Goal: Information Seeking & Learning: Learn about a topic

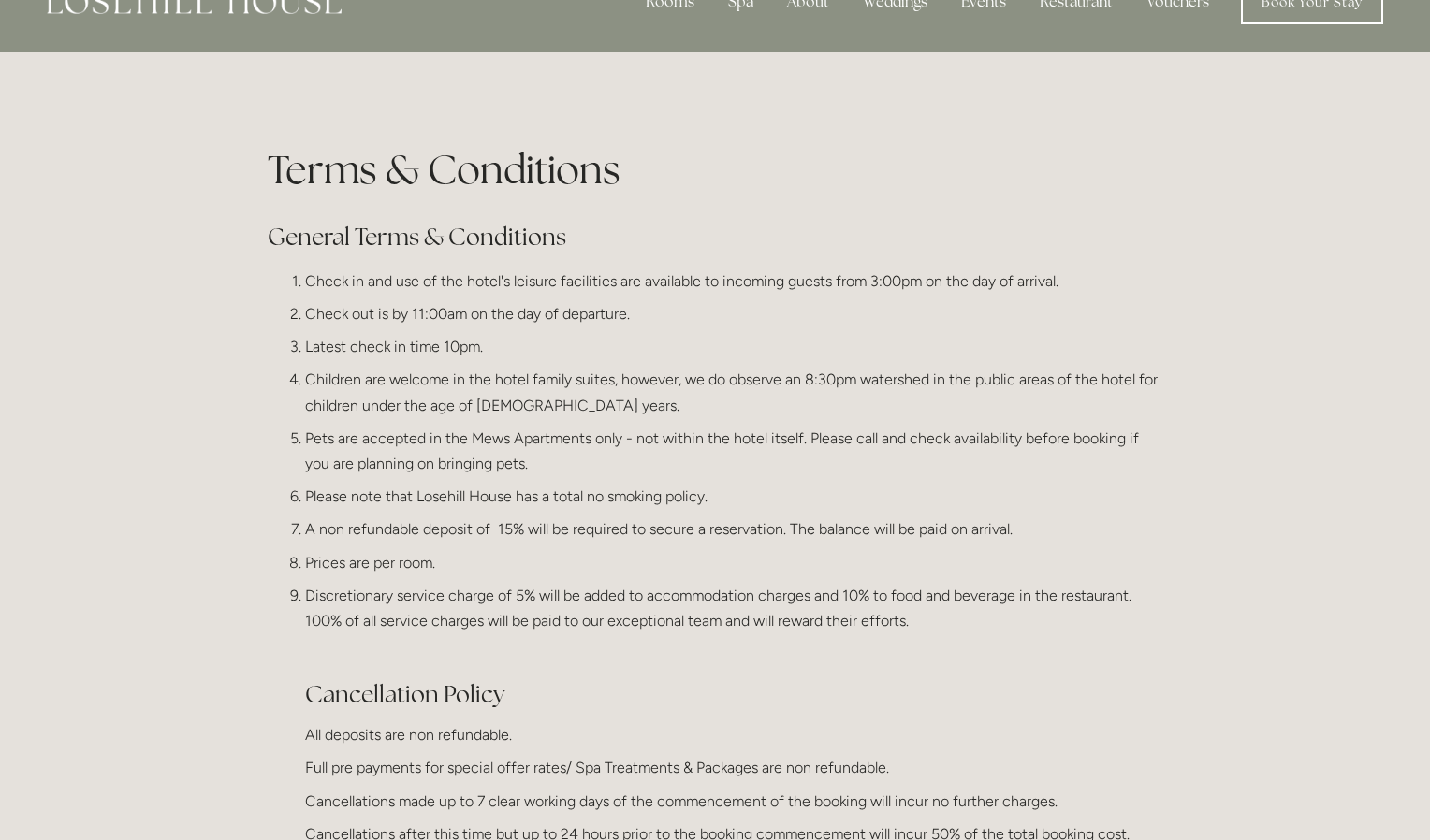
scroll to position [47, 0]
drag, startPoint x: 374, startPoint y: 353, endPoint x: 472, endPoint y: 353, distance: 98.0
click at [472, 353] on p "Latest check in time 10pm." at bounding box center [733, 348] width 857 height 25
drag, startPoint x: 413, startPoint y: 320, endPoint x: 444, endPoint y: 319, distance: 31.0
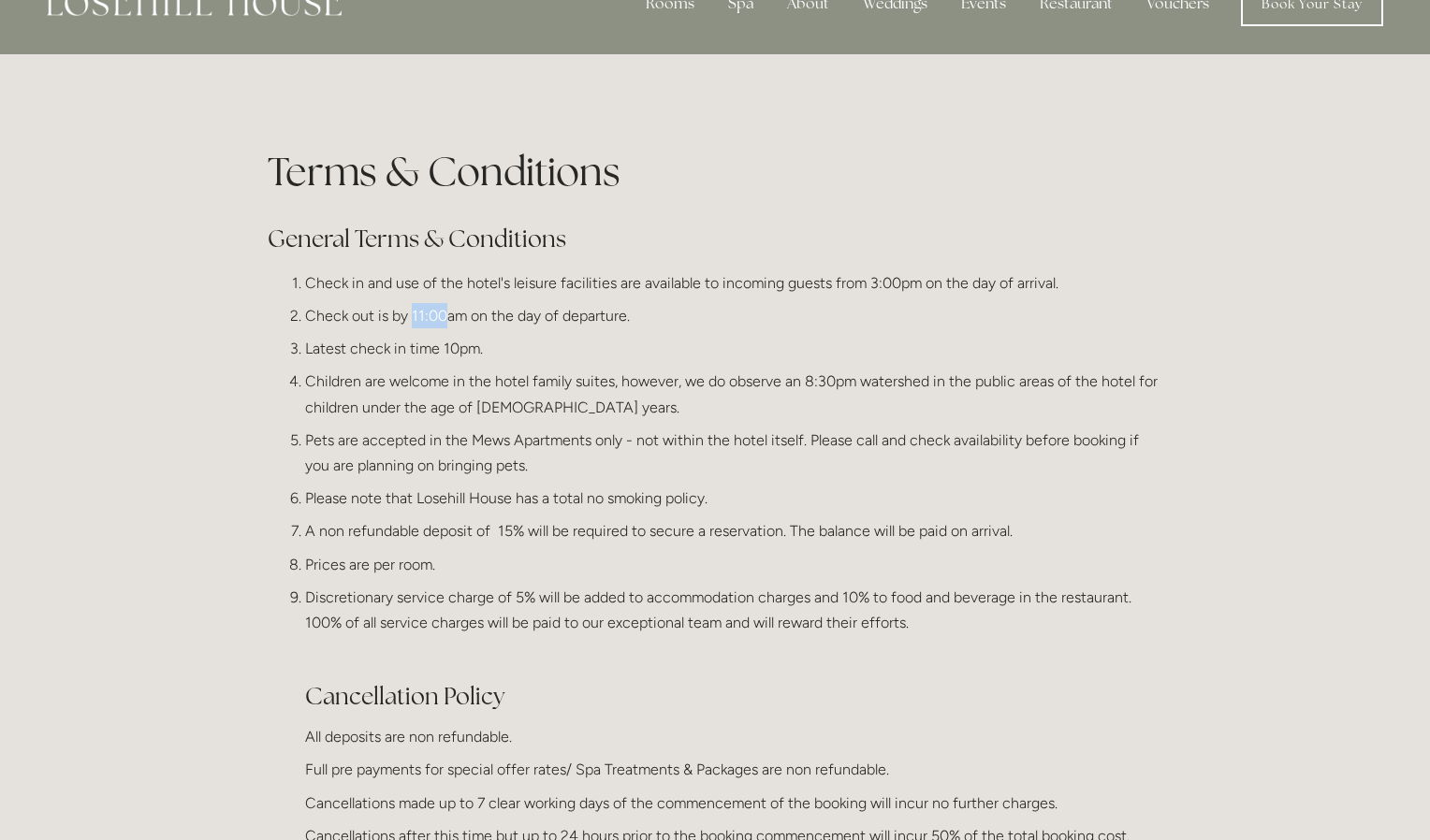
click at [444, 319] on p "Check out is by 11:00am on the day of departure." at bounding box center [733, 315] width 857 height 25
click at [799, 287] on p "Check in and use of the hotel's leisure facilities are available to incoming gu…" at bounding box center [733, 282] width 857 height 25
drag, startPoint x: 456, startPoint y: 291, endPoint x: 905, endPoint y: 285, distance: 449.0
click at [905, 285] on p "Check in and use of the hotel's leisure facilities are available to incoming gu…" at bounding box center [733, 282] width 857 height 25
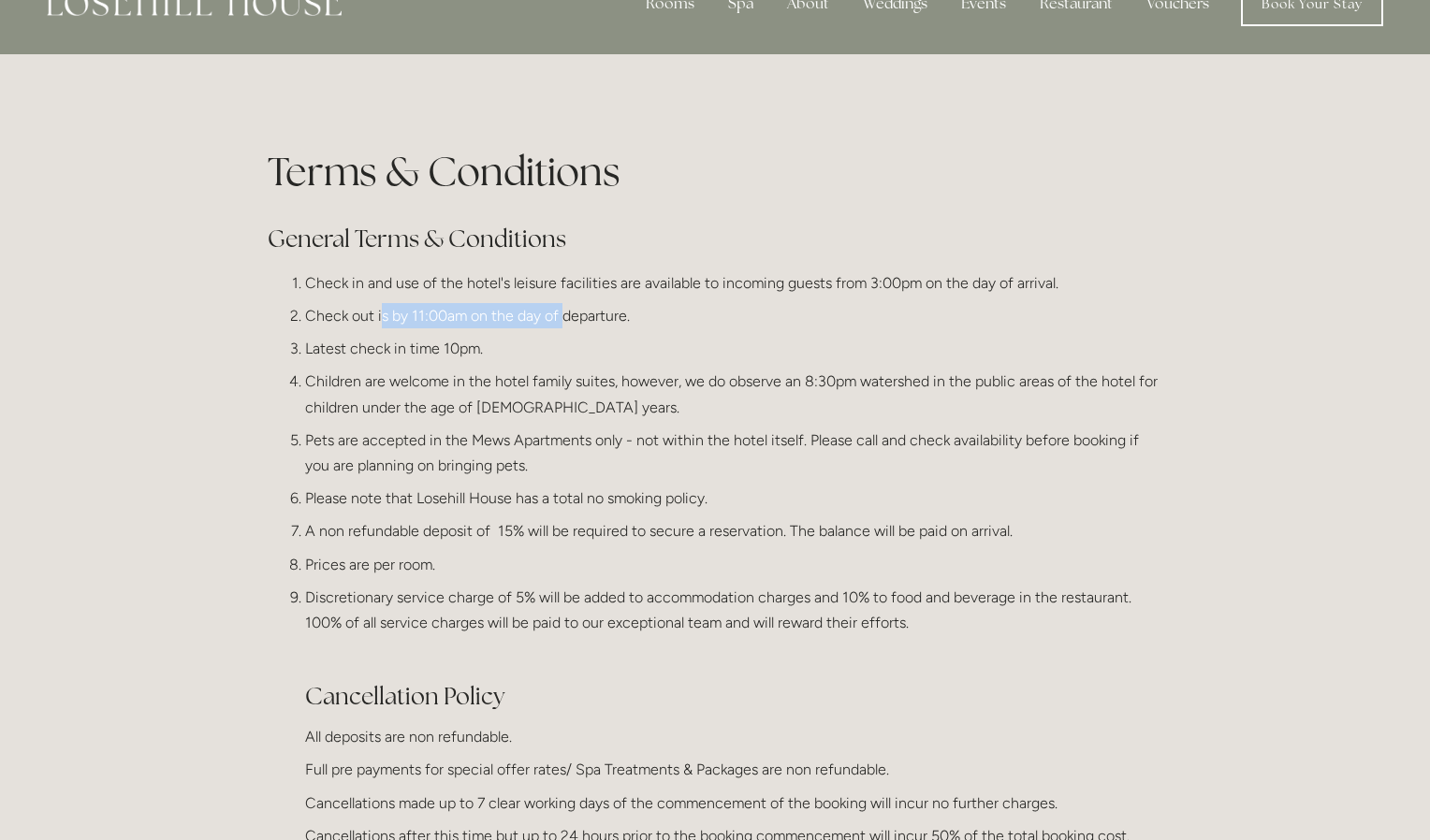
drag, startPoint x: 380, startPoint y: 311, endPoint x: 565, endPoint y: 308, distance: 185.0
click at [565, 308] on p "Check out is by 11:00am on the day of departure." at bounding box center [733, 315] width 857 height 25
click at [566, 310] on p "Check out is by 11:00am on the day of departure." at bounding box center [733, 315] width 857 height 25
drag, startPoint x: 448, startPoint y: 308, endPoint x: 332, endPoint y: 294, distance: 116.8
click at [332, 294] on ol "Check in and use of the hotel's leisure facilities are available to incoming gu…" at bounding box center [715, 618] width 895 height 695
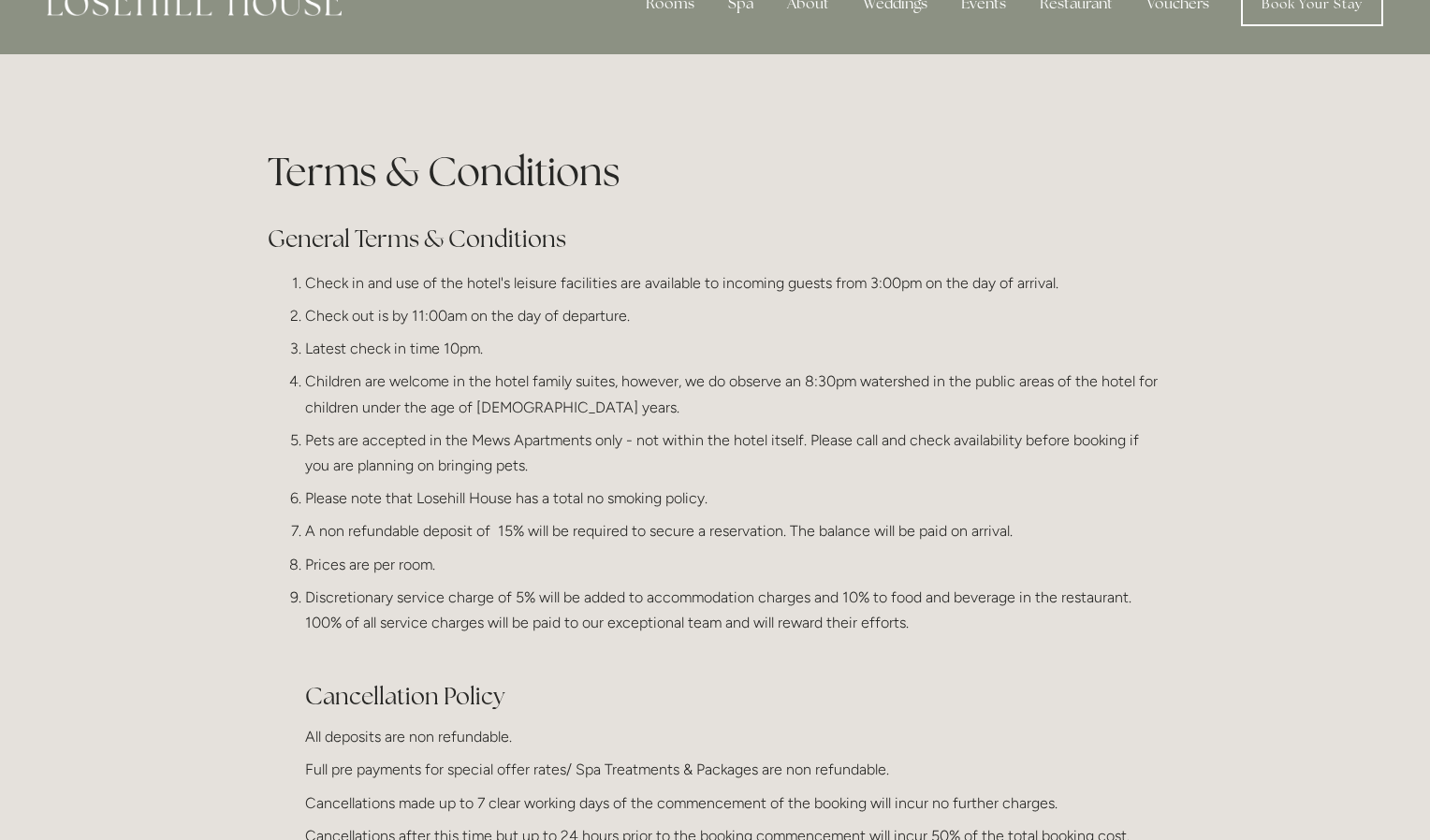
click at [335, 291] on p "Check in and use of the hotel's leisure facilities are available to incoming gu…" at bounding box center [733, 282] width 857 height 25
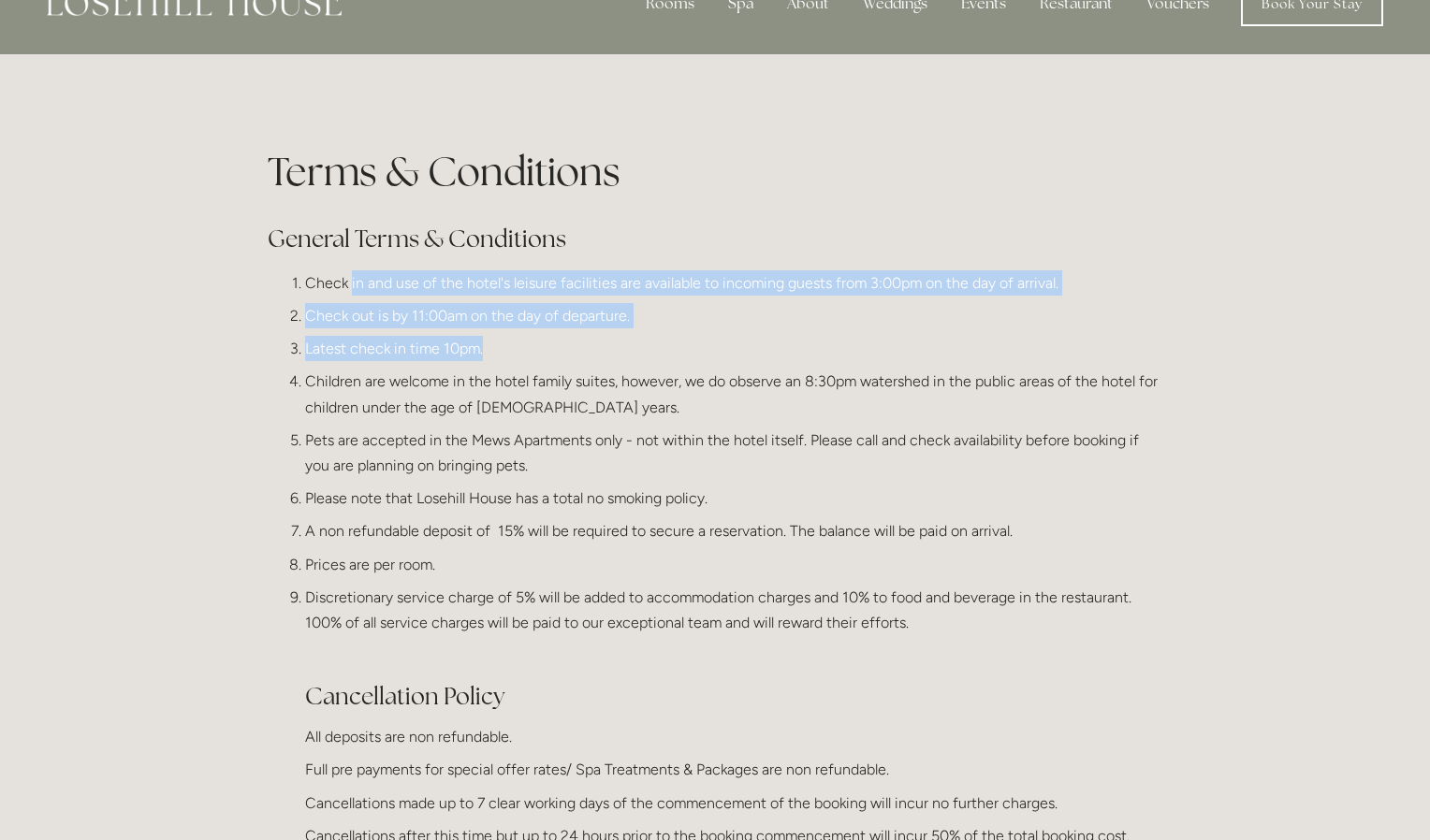
drag, startPoint x: 367, startPoint y: 294, endPoint x: 584, endPoint y: 339, distance: 221.6
click at [560, 339] on ol "Check in and use of the hotel's leisure facilities are available to incoming gu…" at bounding box center [715, 618] width 895 height 695
click at [584, 339] on p "Latest check in time 10pm." at bounding box center [733, 348] width 857 height 25
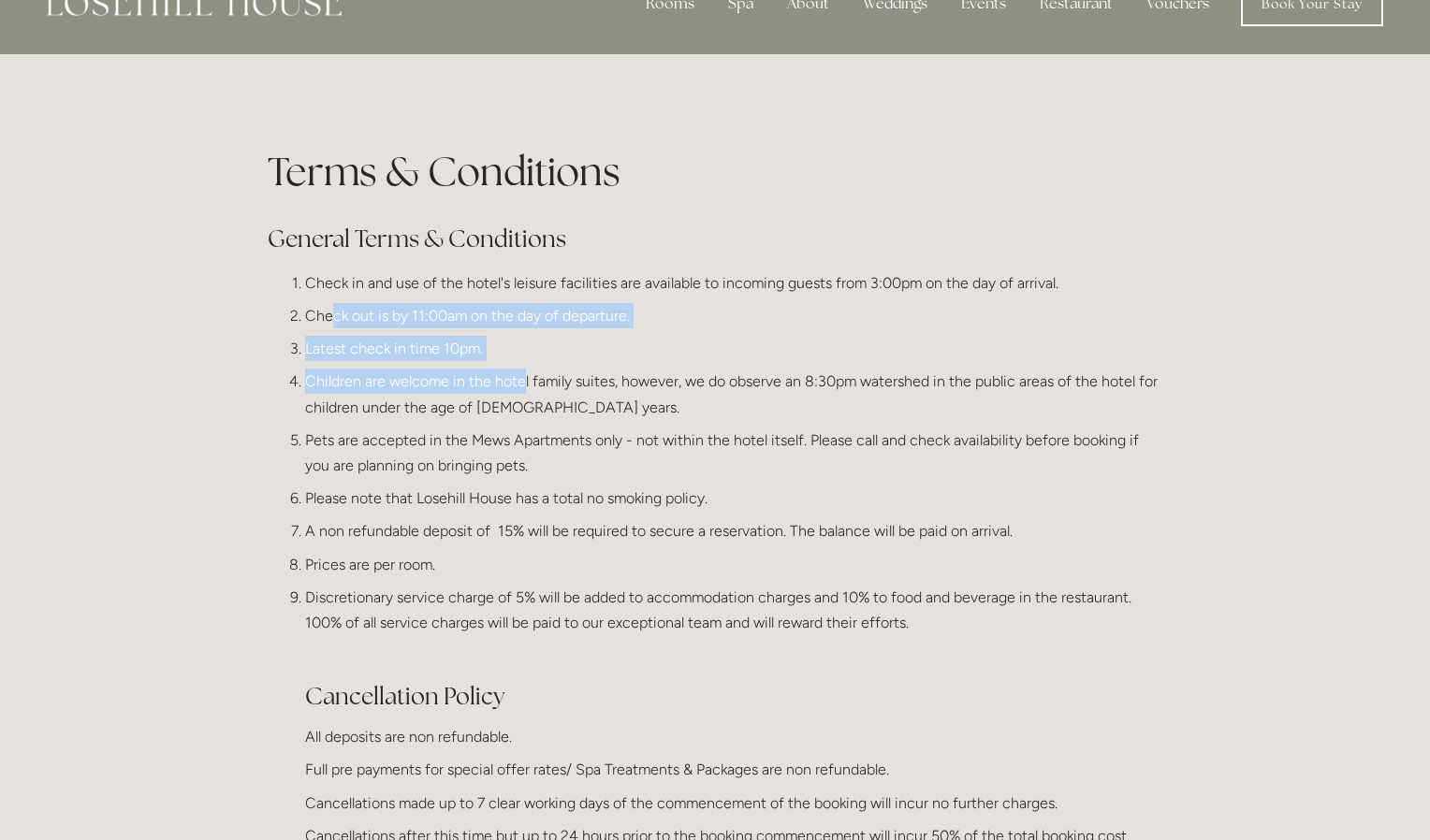
drag, startPoint x: 516, startPoint y: 378, endPoint x: 332, endPoint y: 301, distance: 199.5
click at [331, 305] on ol "Check in and use of the hotel's leisure facilities are available to incoming gu…" at bounding box center [715, 618] width 895 height 695
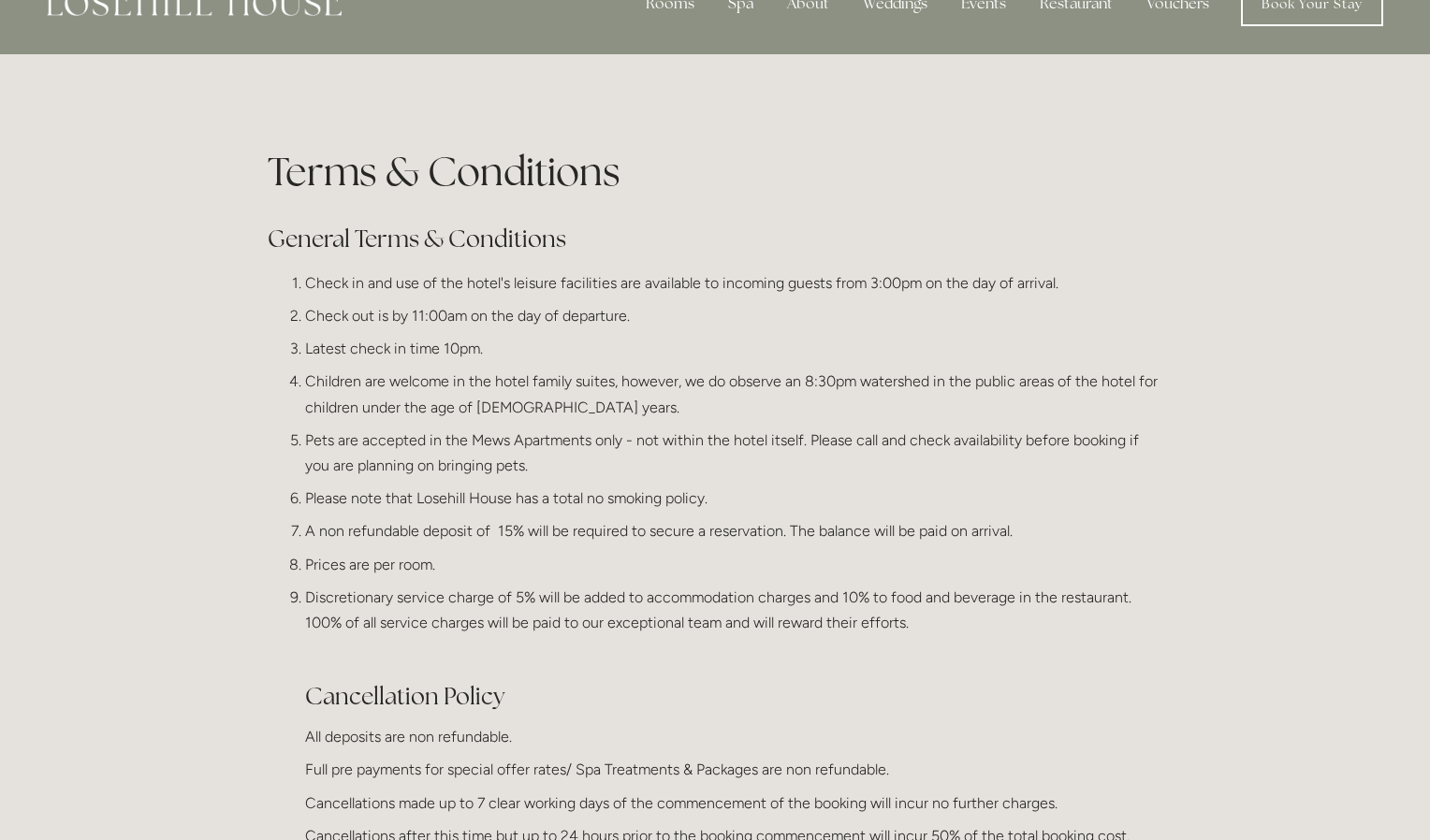
click at [345, 287] on p "Check in and use of the hotel's leisure facilities are available to incoming gu…" at bounding box center [733, 282] width 857 height 25
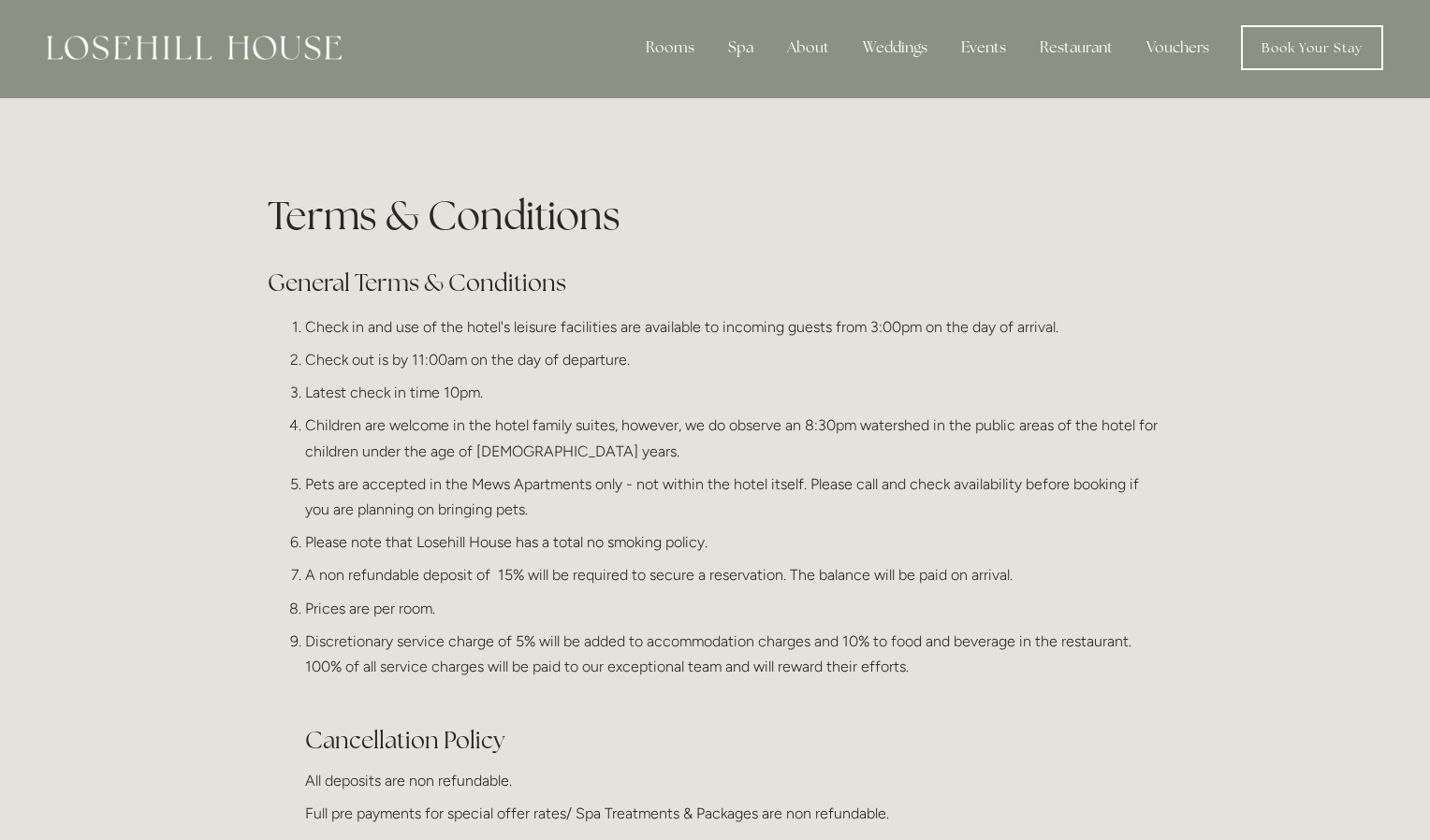
scroll to position [0, 0]
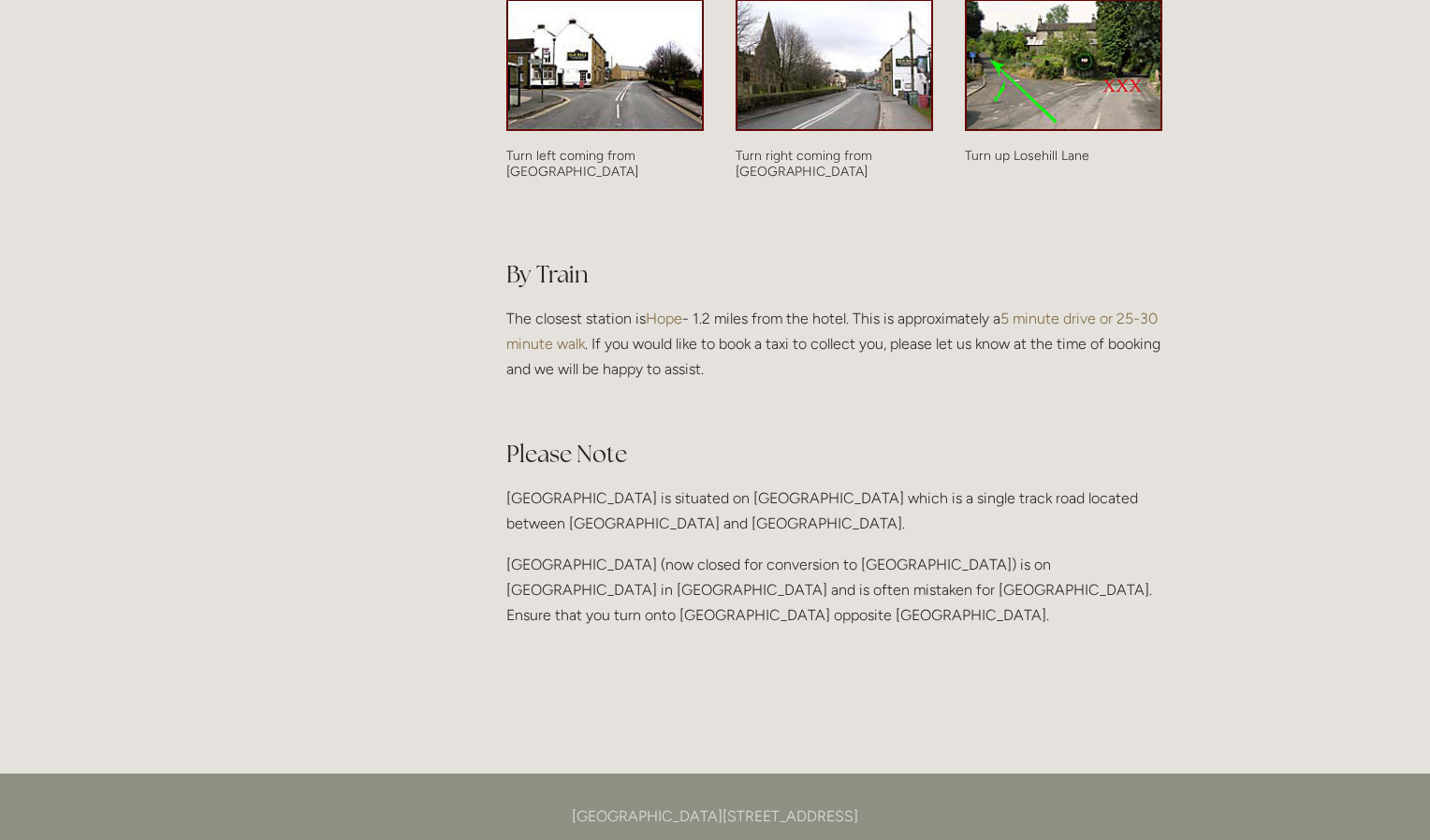
scroll to position [1150, 0]
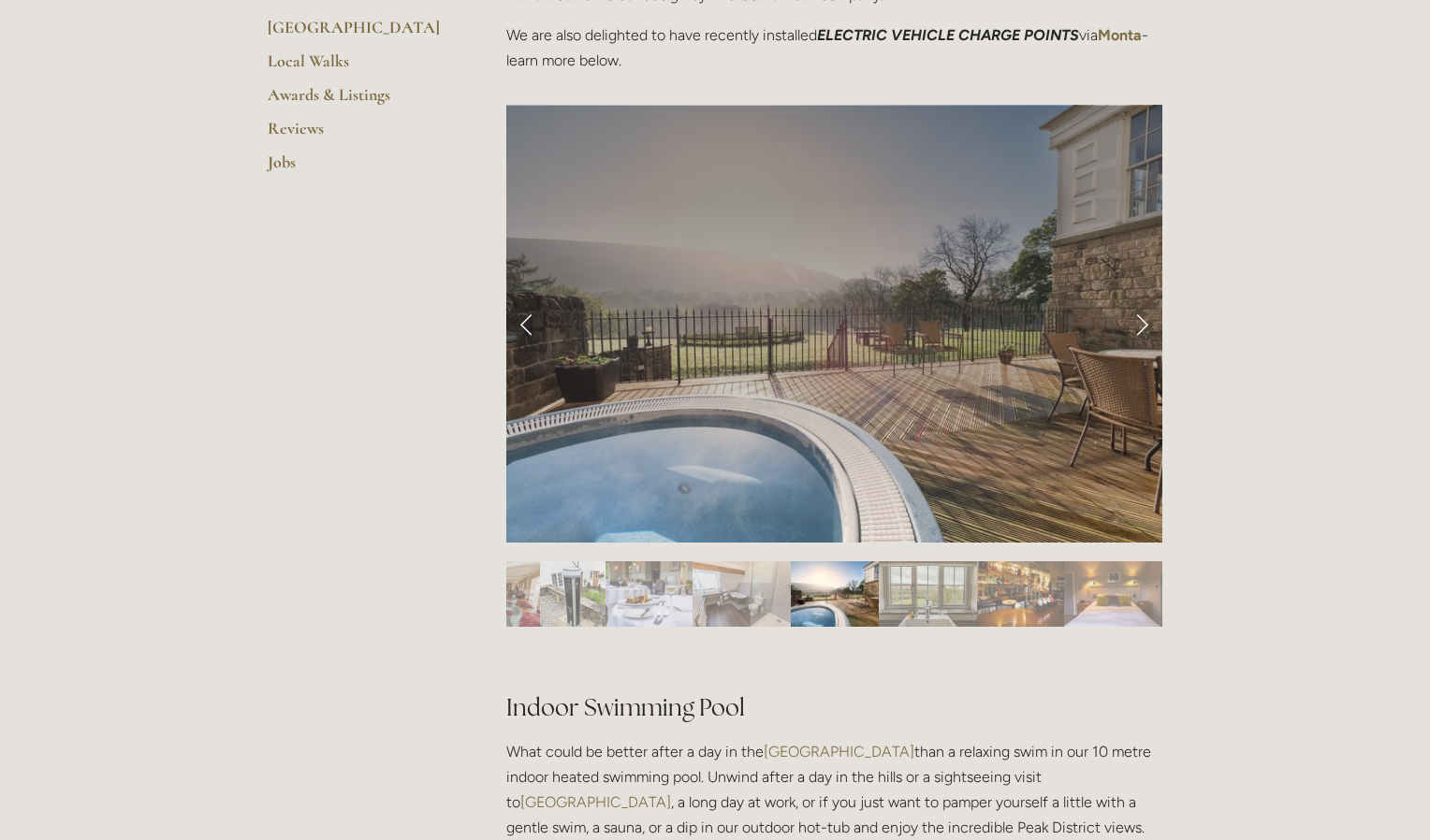
scroll to position [776, 0]
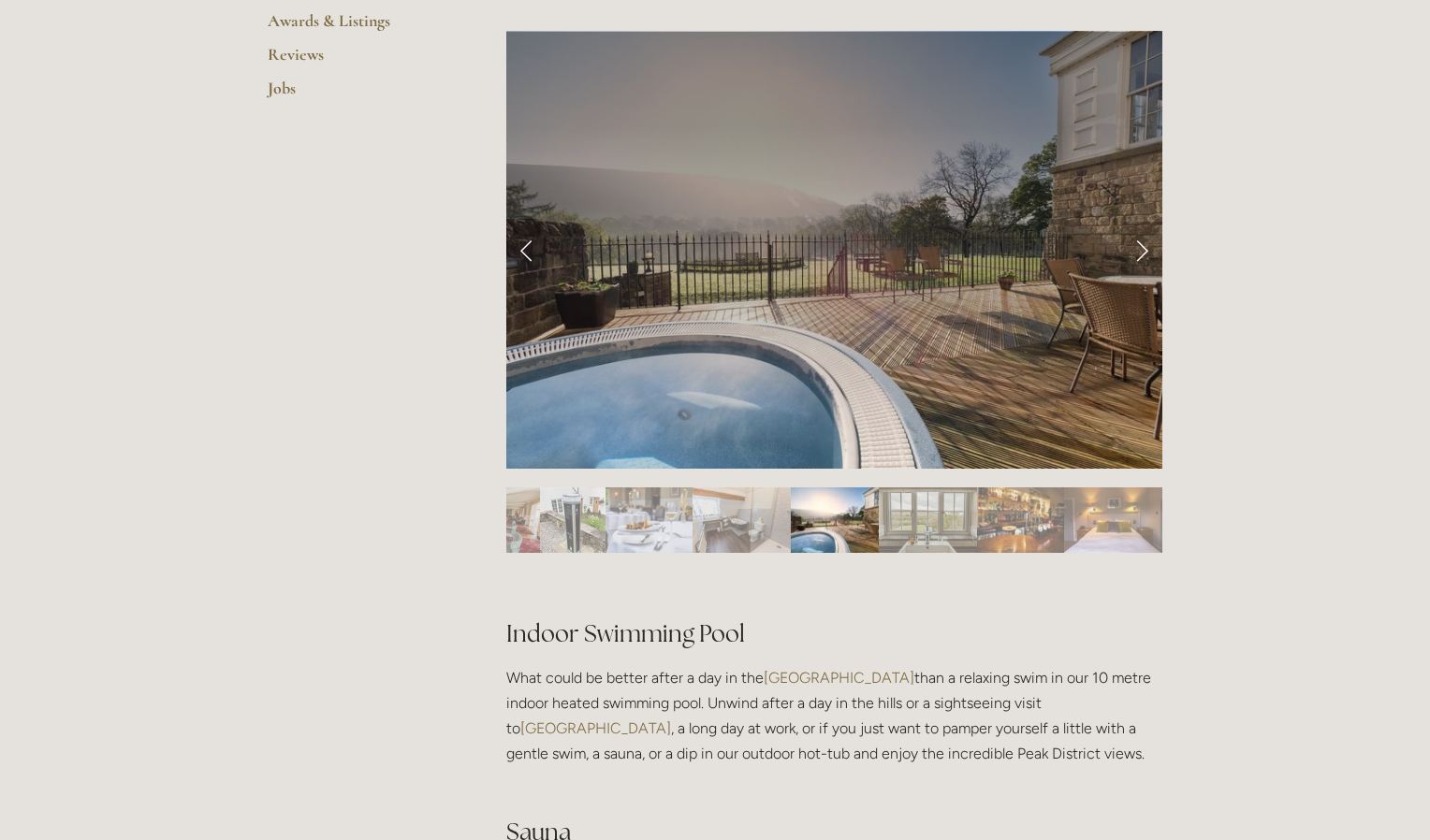
click at [1137, 244] on link "Next Slide" at bounding box center [1141, 249] width 41 height 56
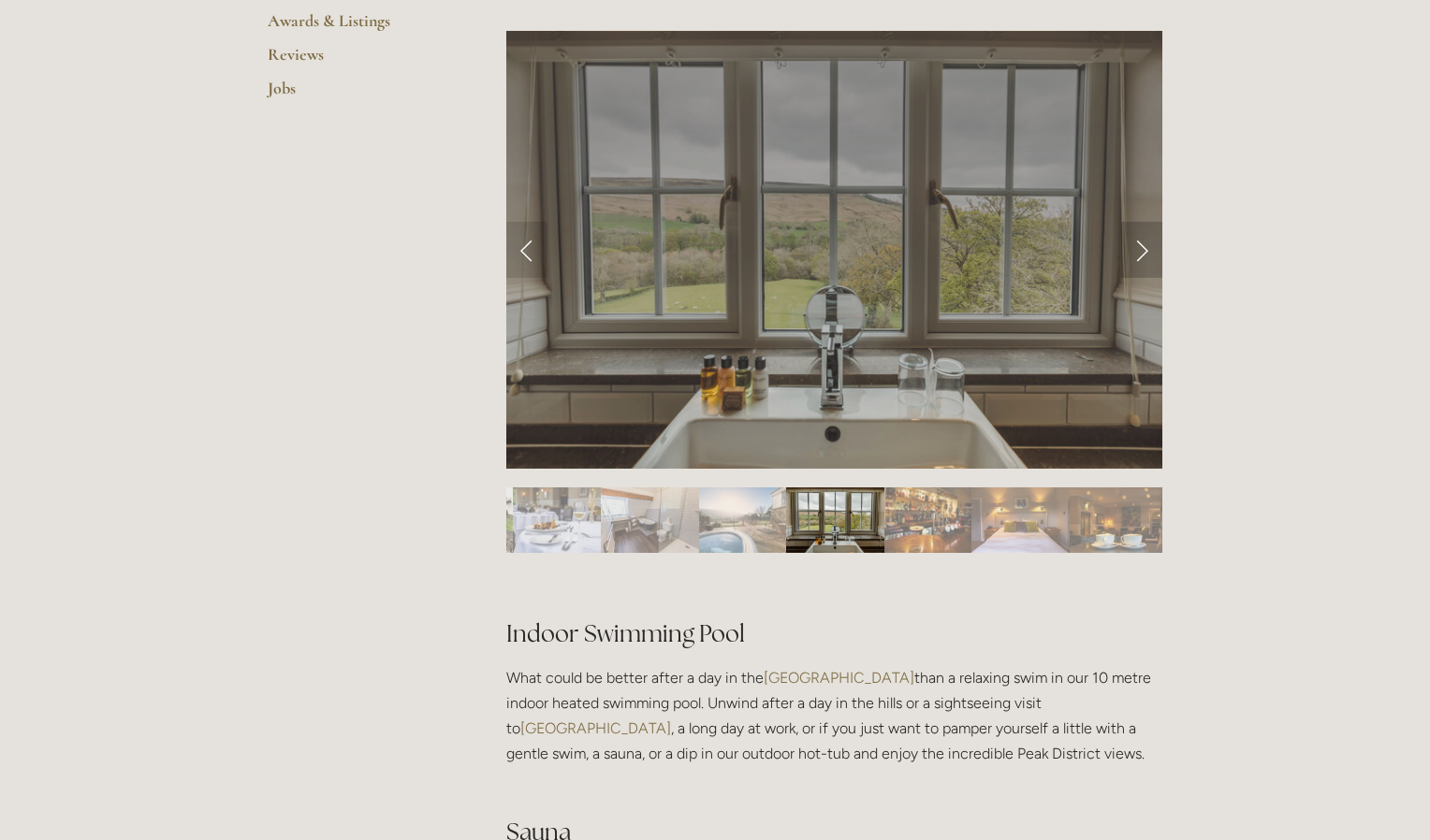
click at [1144, 247] on link "Next Slide" at bounding box center [1141, 249] width 41 height 56
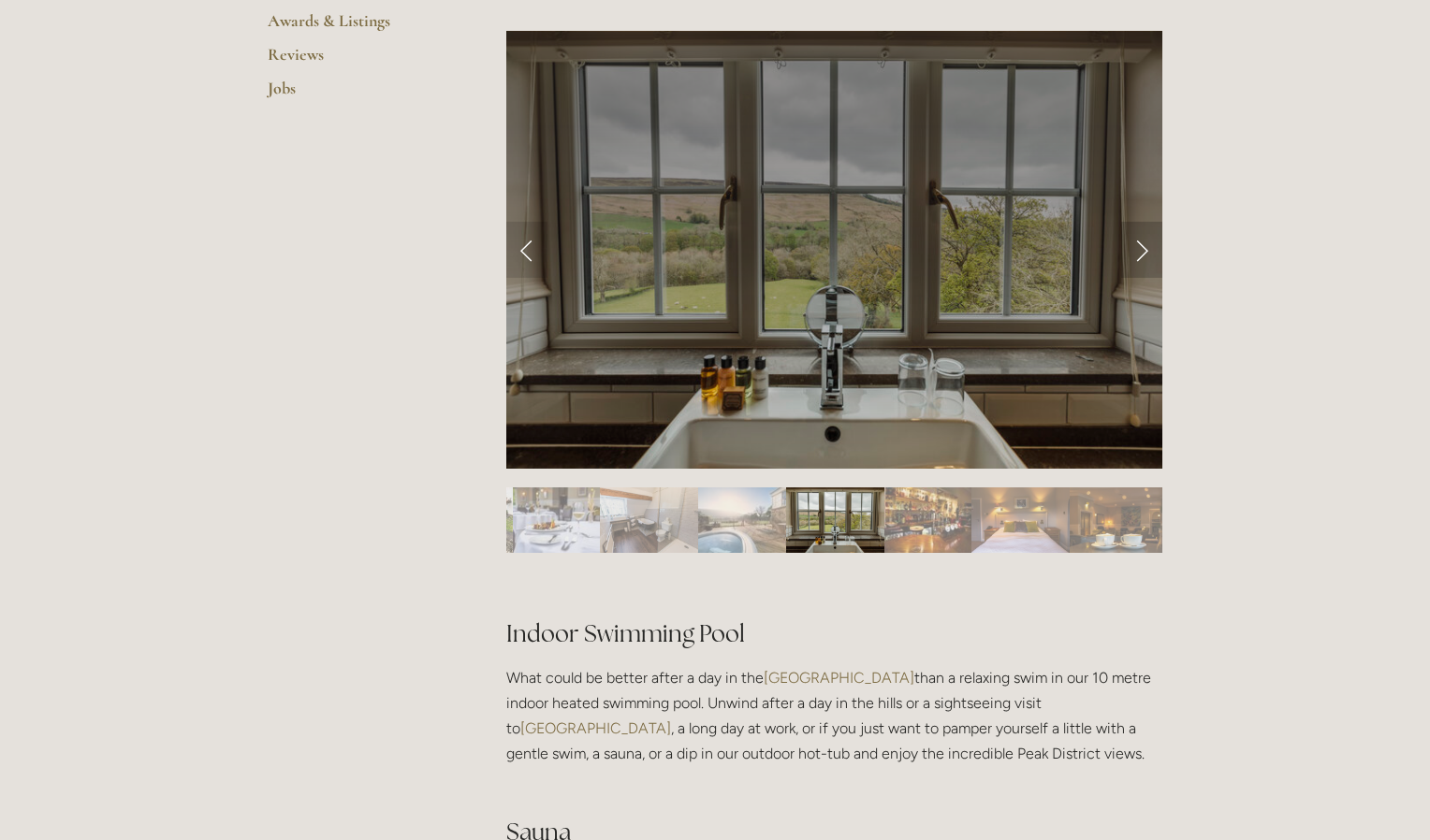
click at [1144, 247] on link "Next Slide" at bounding box center [1141, 249] width 41 height 56
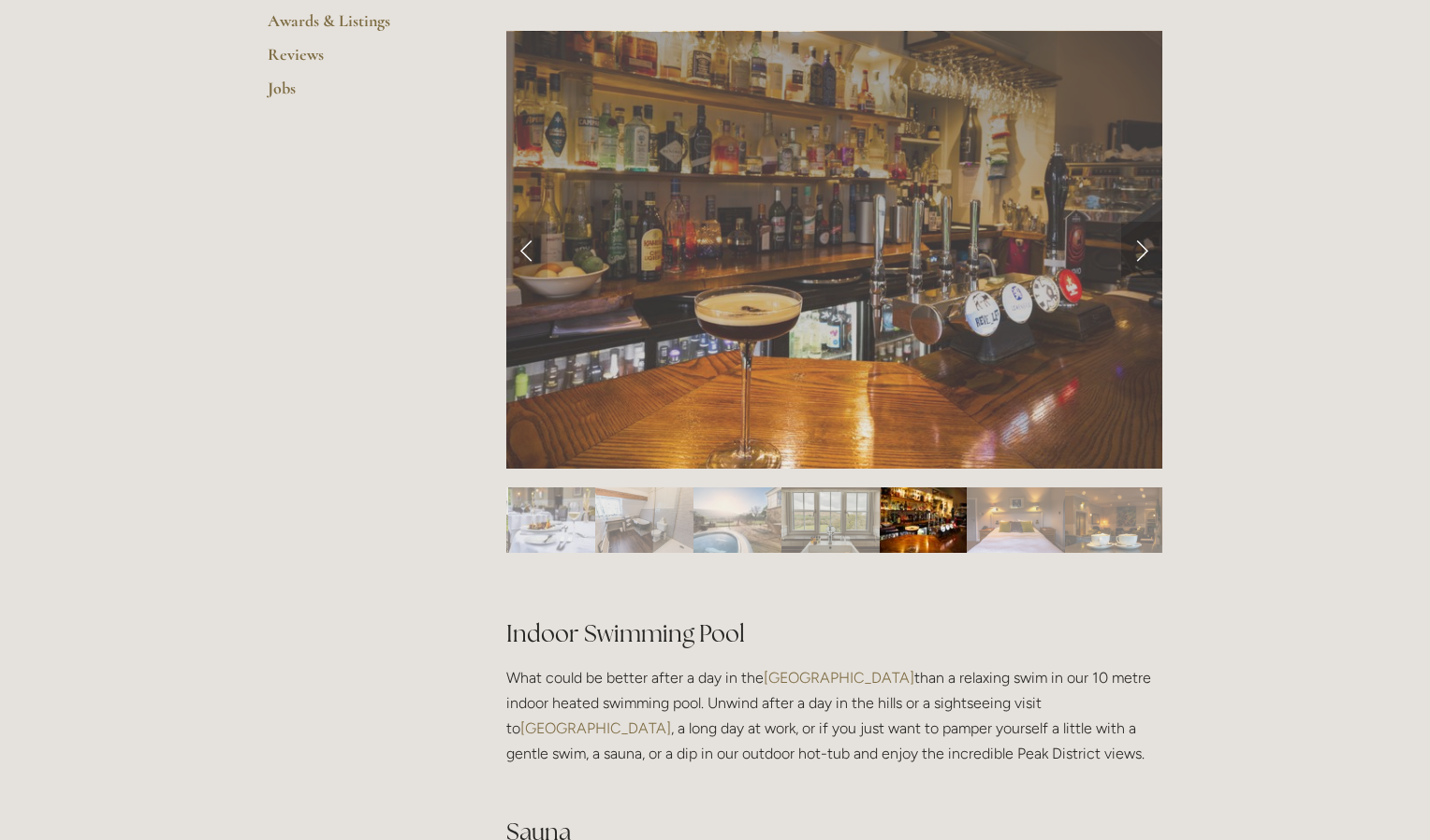
click at [1145, 248] on link "Next Slide" at bounding box center [1141, 249] width 41 height 56
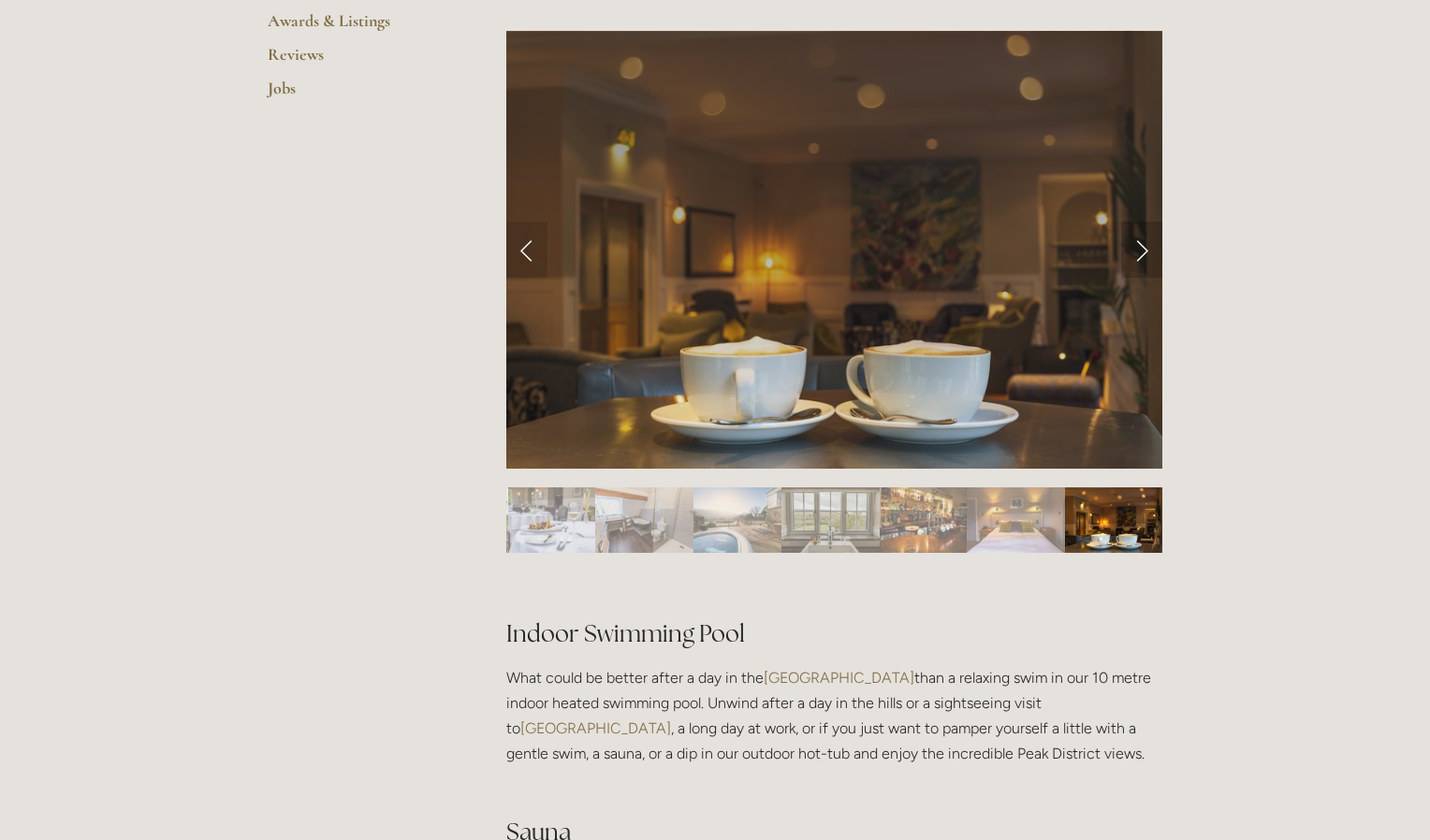
click at [1145, 248] on link "Next Slide" at bounding box center [1141, 249] width 41 height 56
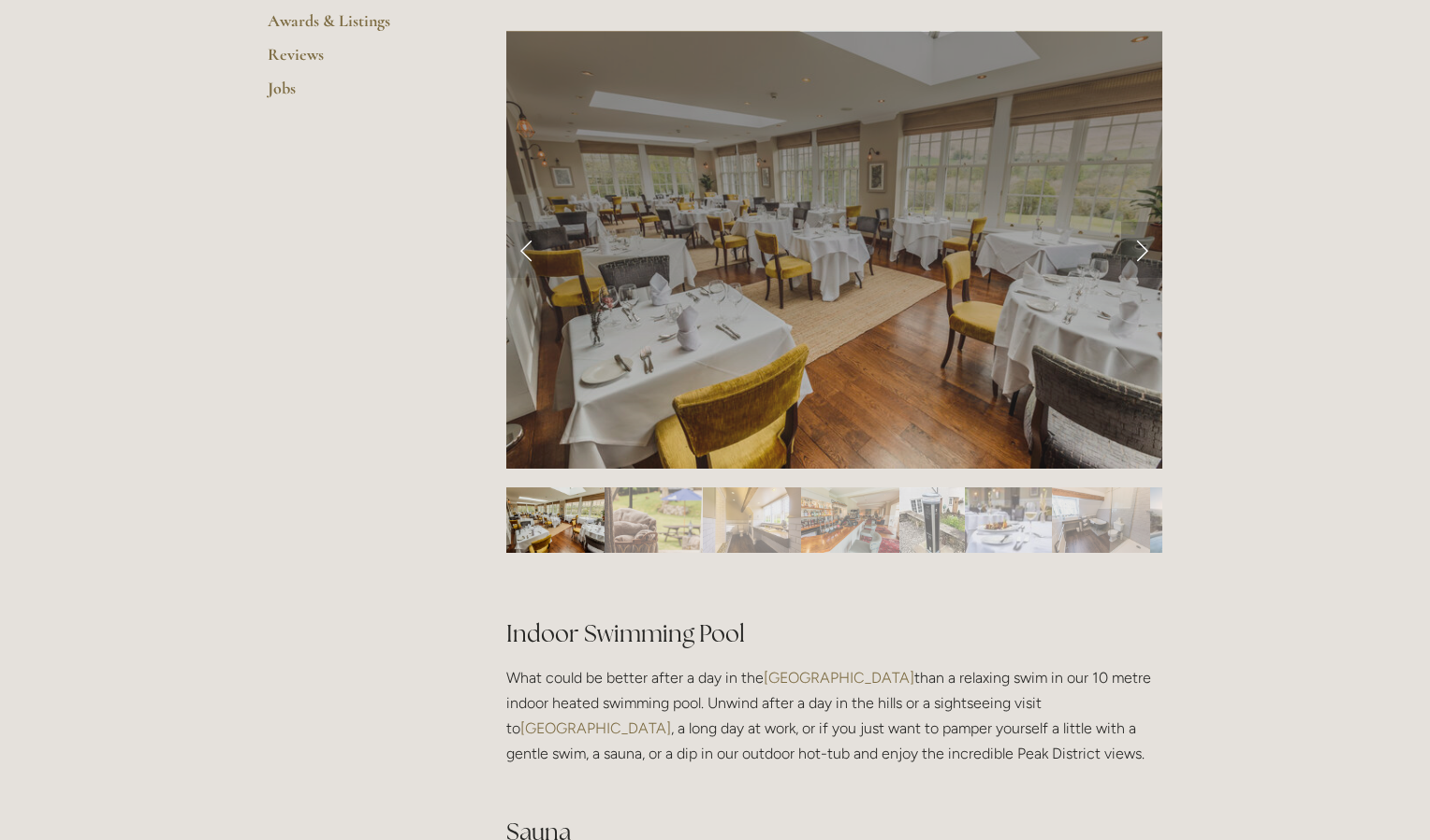
click at [1145, 248] on link "Next Slide" at bounding box center [1141, 249] width 41 height 56
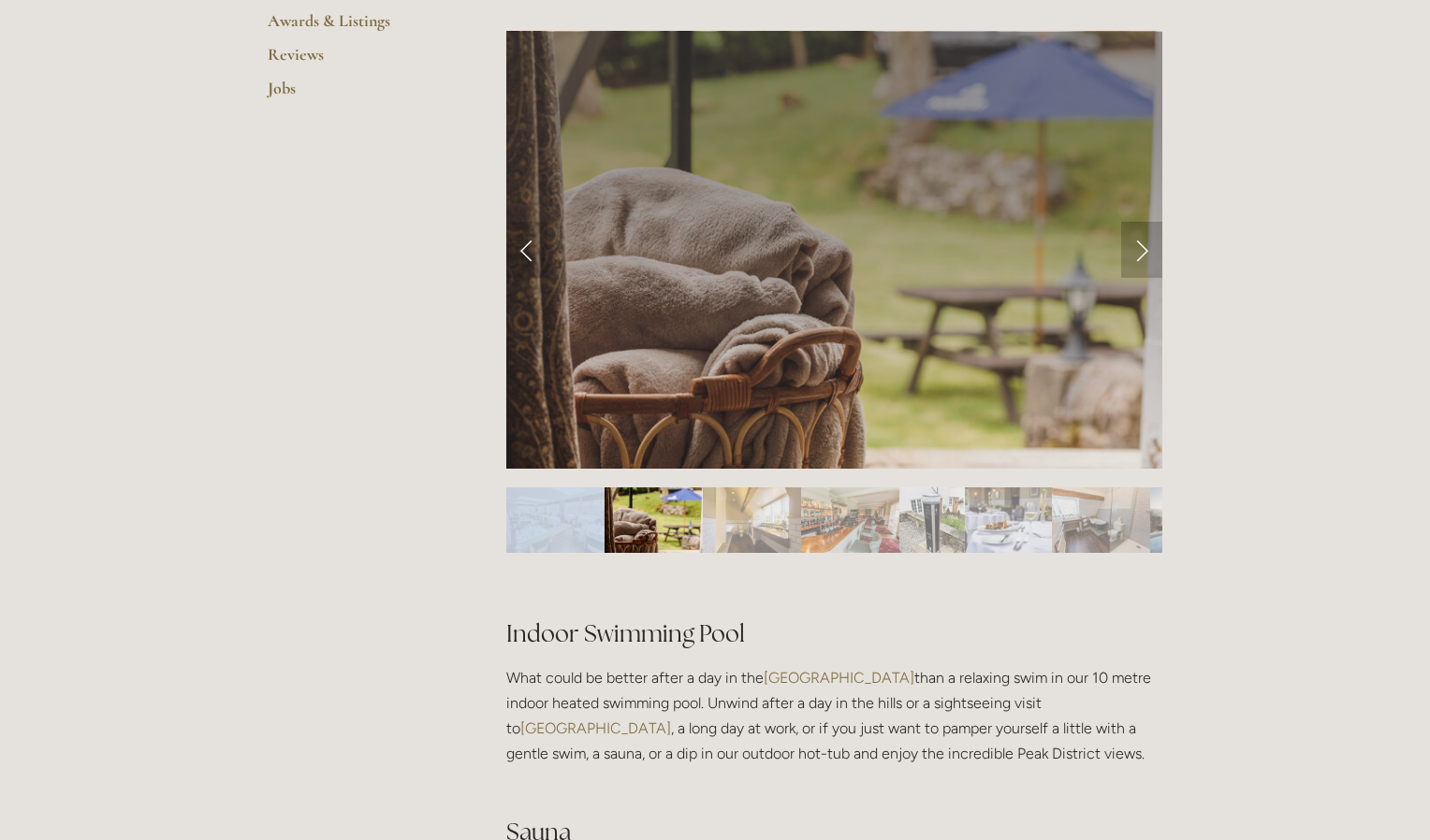
click at [1145, 248] on link "Next Slide" at bounding box center [1141, 249] width 41 height 56
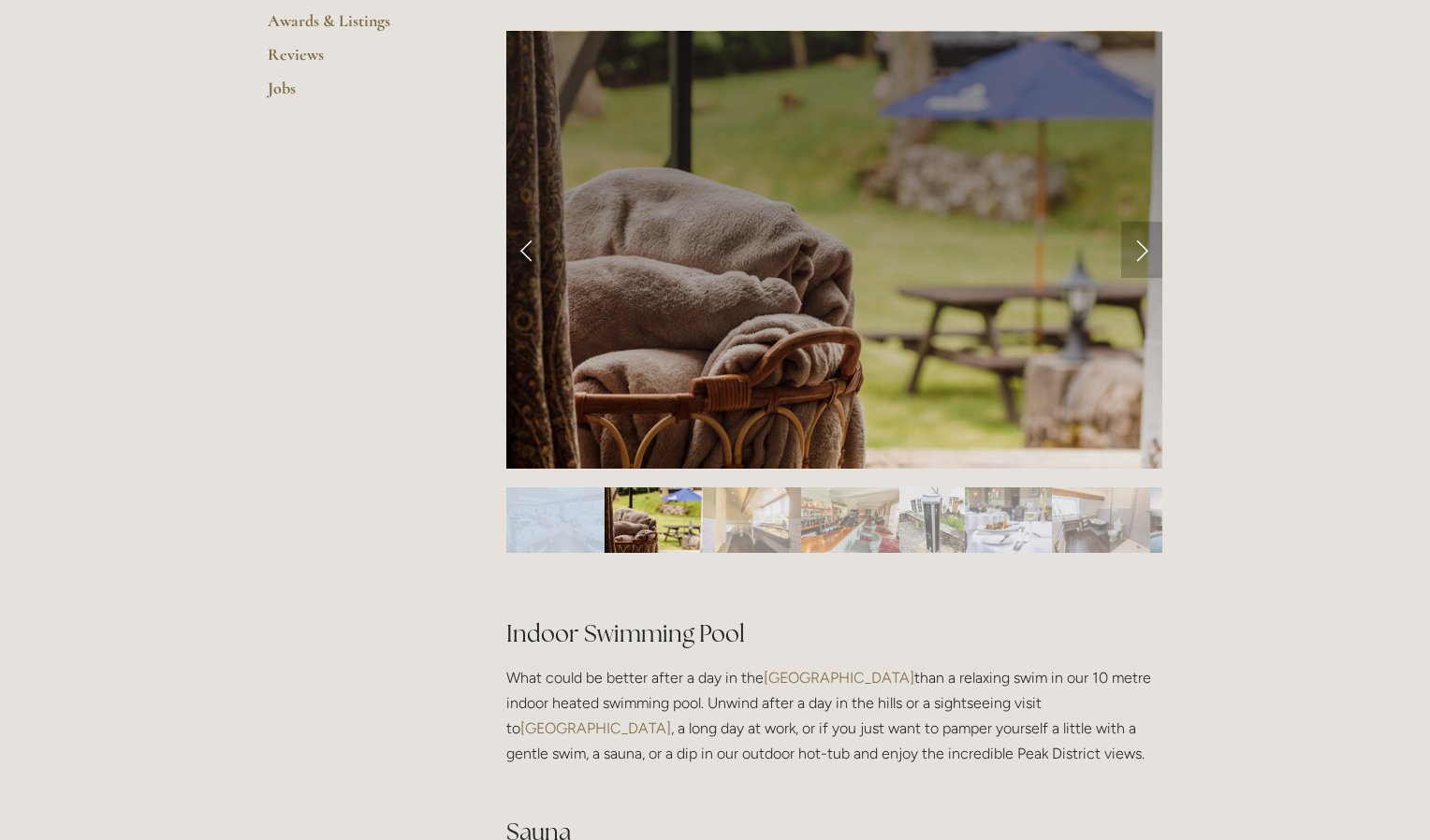
click at [1145, 248] on link "Next Slide" at bounding box center [1141, 249] width 41 height 56
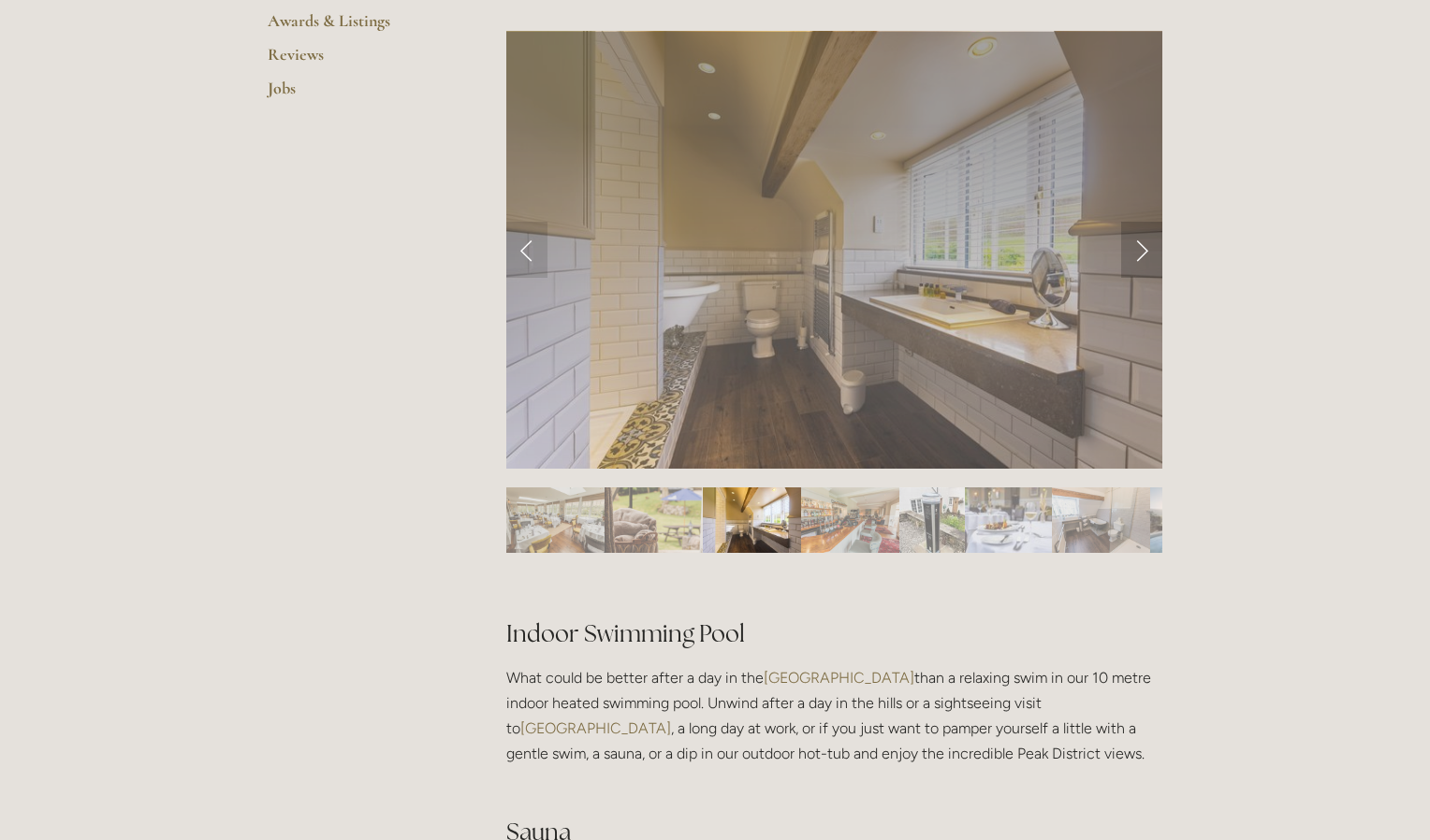
click at [1144, 253] on link "Next Slide" at bounding box center [1141, 249] width 41 height 56
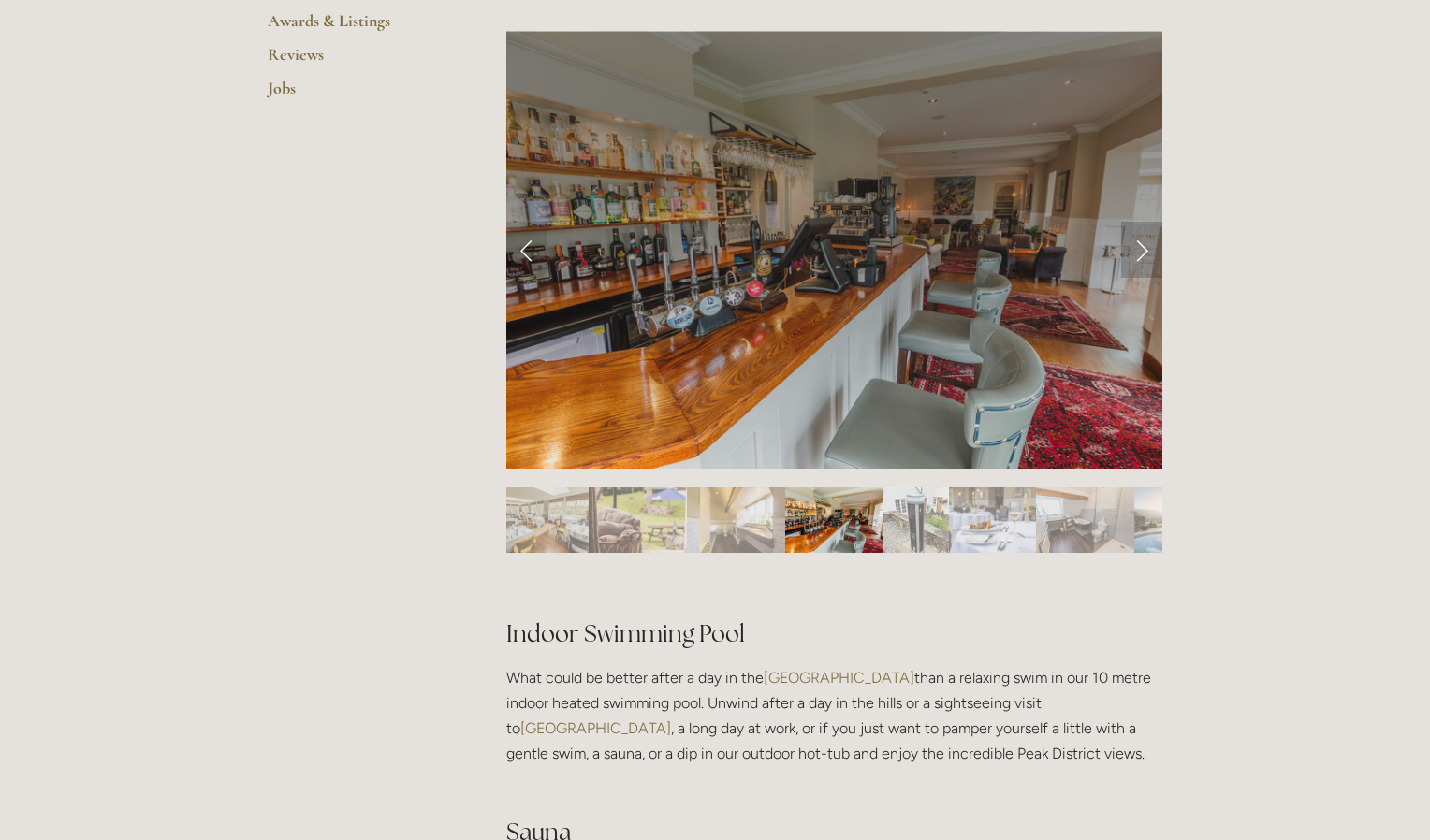
click at [1144, 253] on link "Next Slide" at bounding box center [1141, 249] width 41 height 56
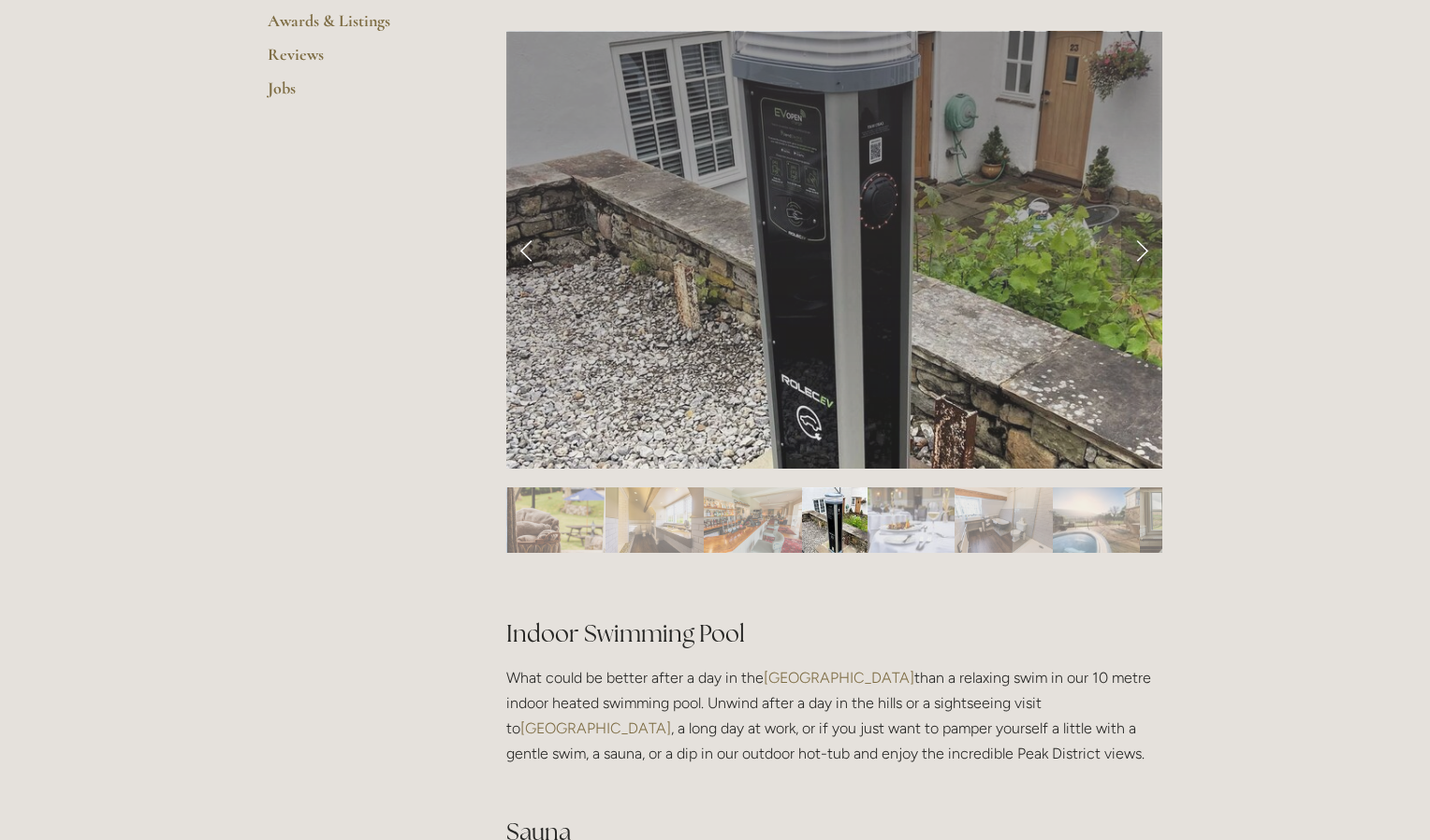
click at [1144, 253] on link "Next Slide" at bounding box center [1141, 249] width 41 height 56
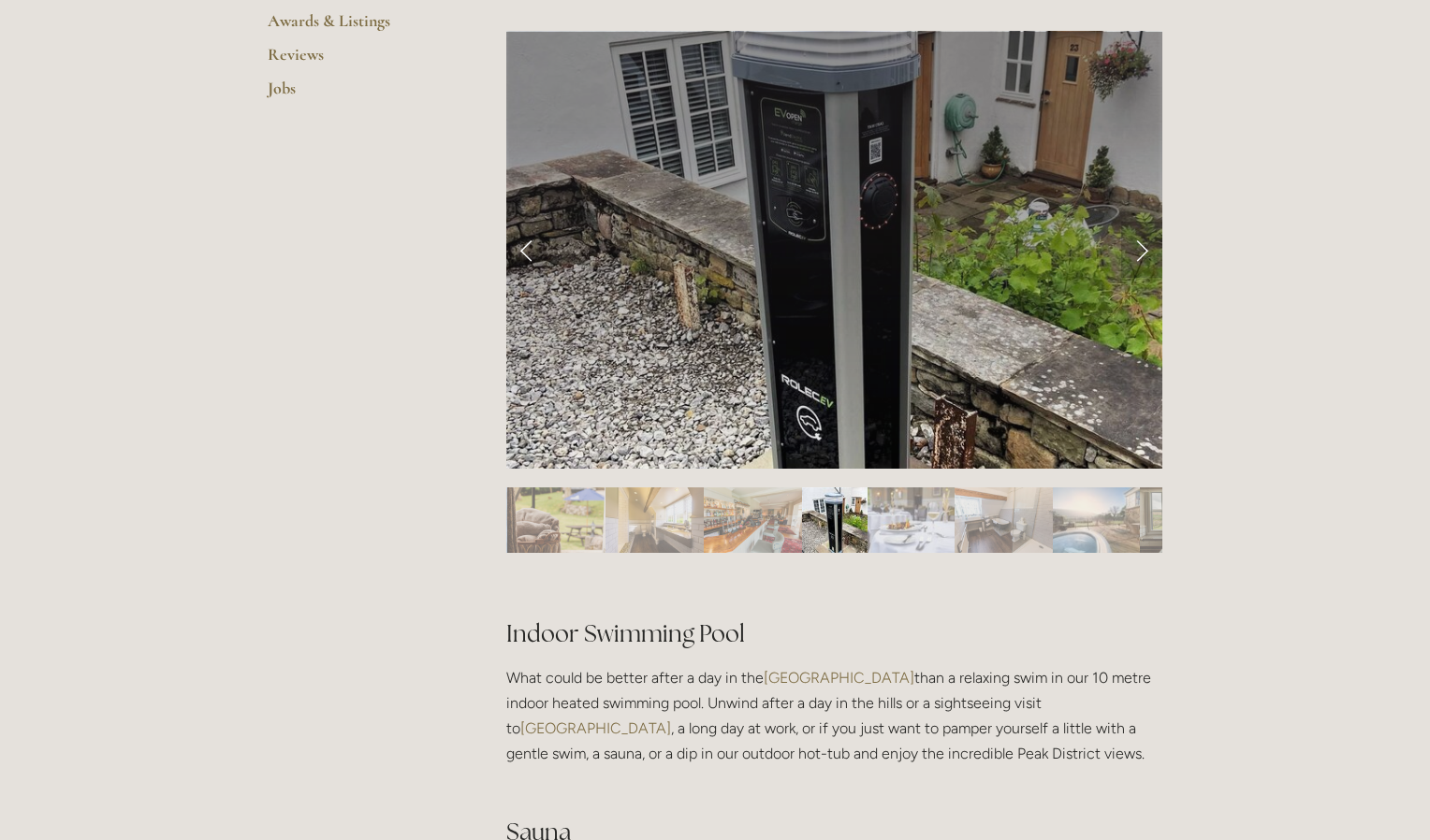
click at [1144, 253] on link "Next Slide" at bounding box center [1141, 249] width 41 height 56
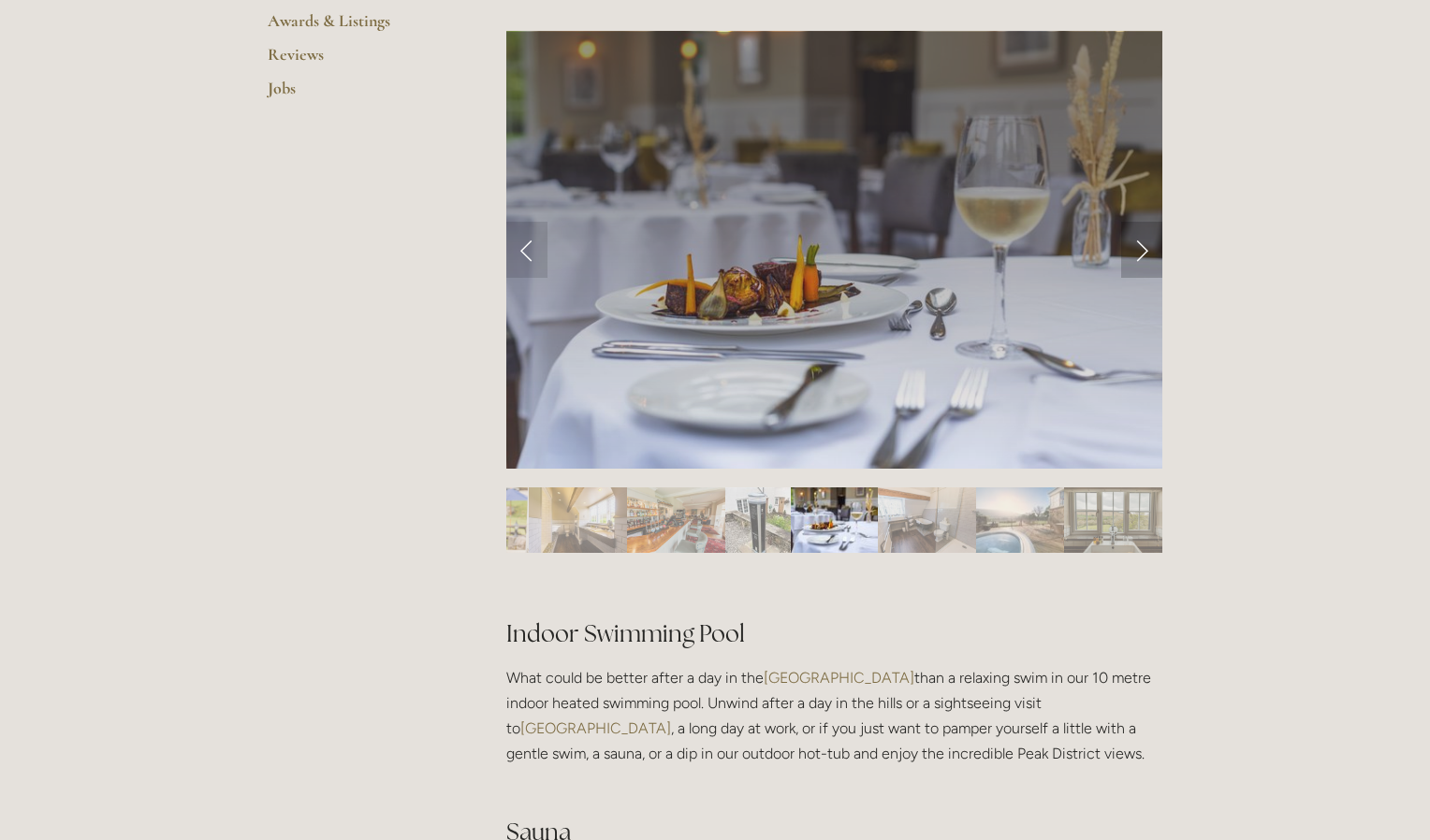
click at [1144, 253] on link "Next Slide" at bounding box center [1141, 249] width 41 height 56
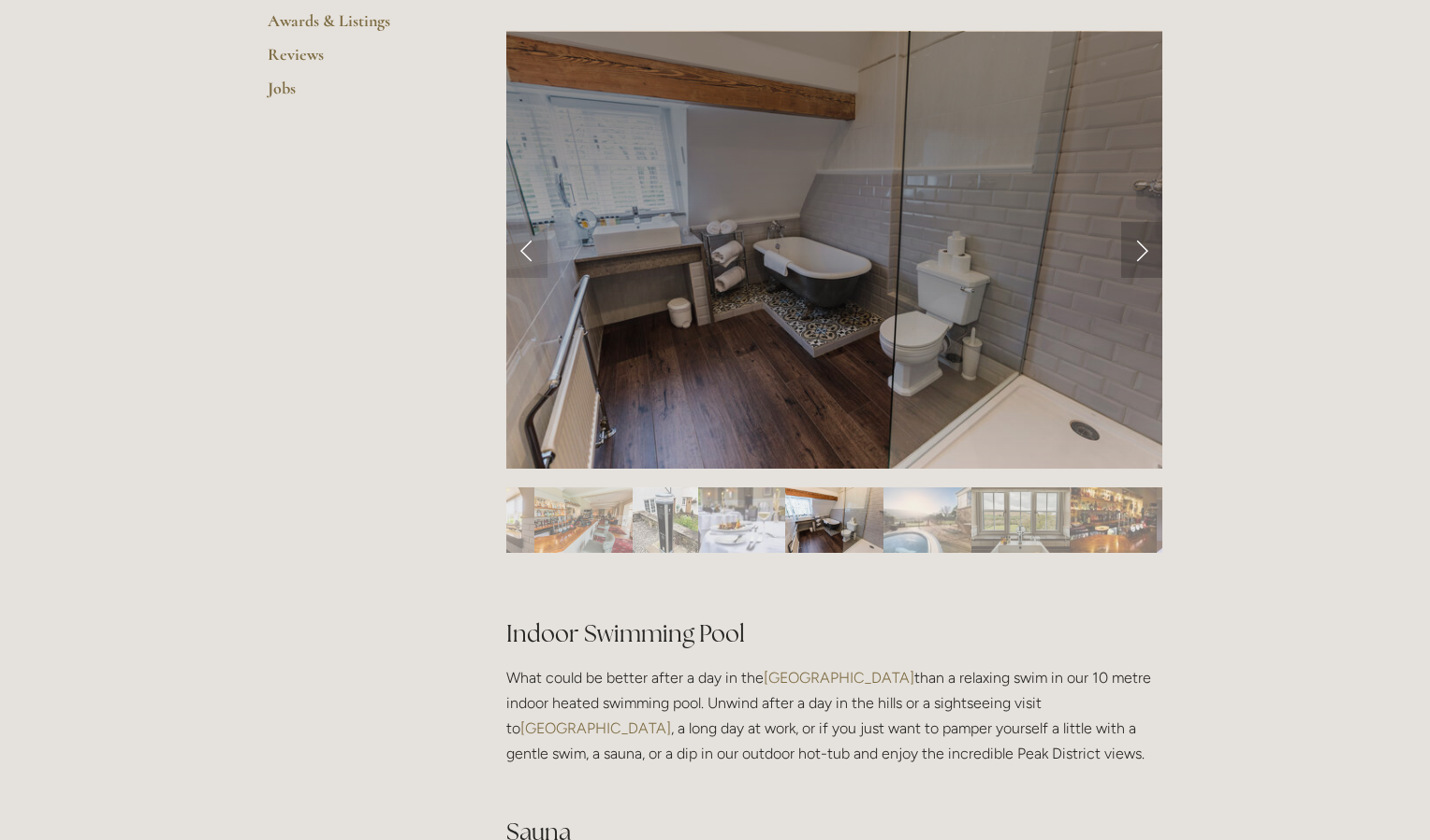
click at [1144, 253] on link "Next Slide" at bounding box center [1141, 249] width 41 height 56
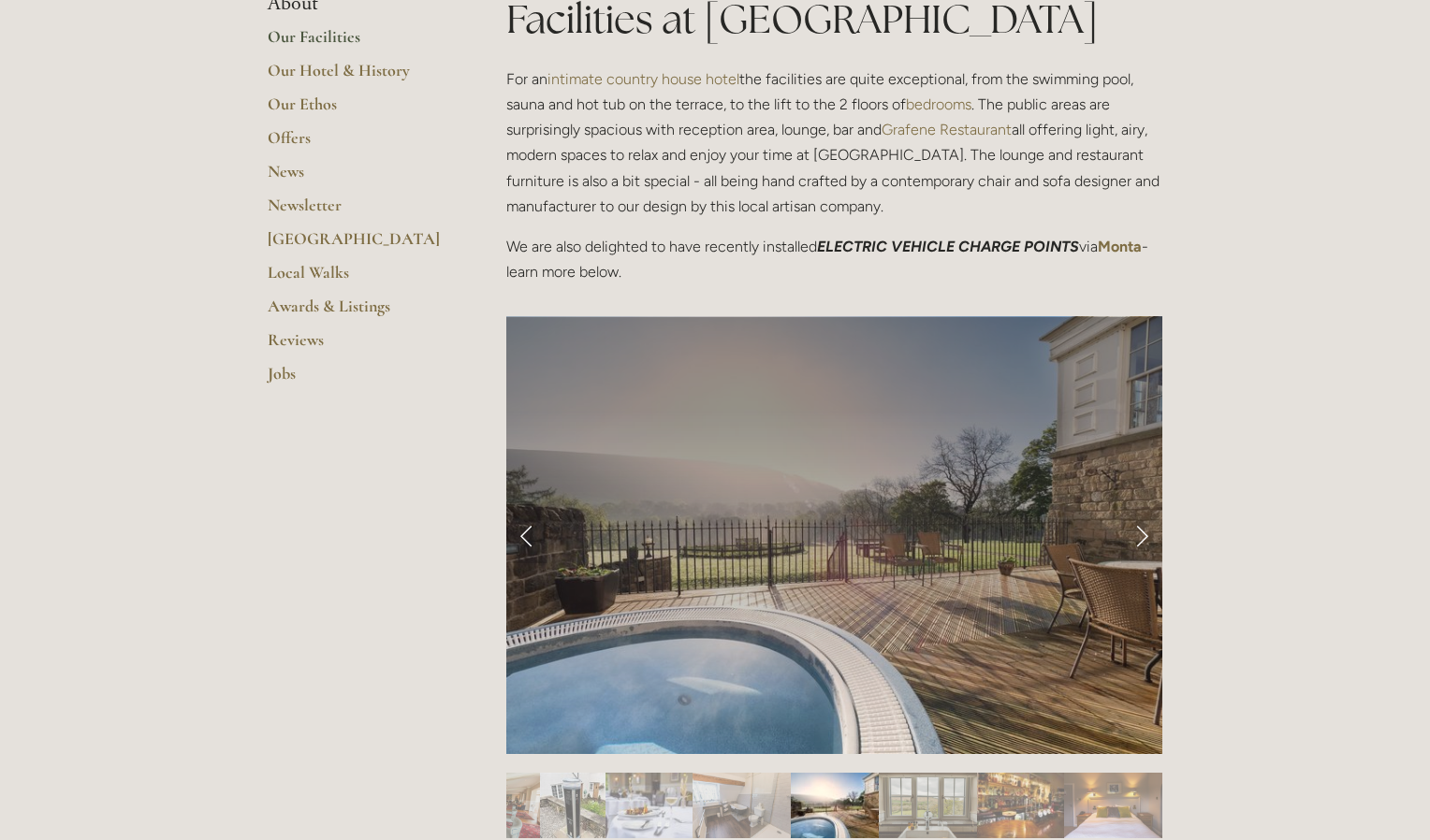
scroll to position [0, 0]
